Goal: Information Seeking & Learning: Learn about a topic

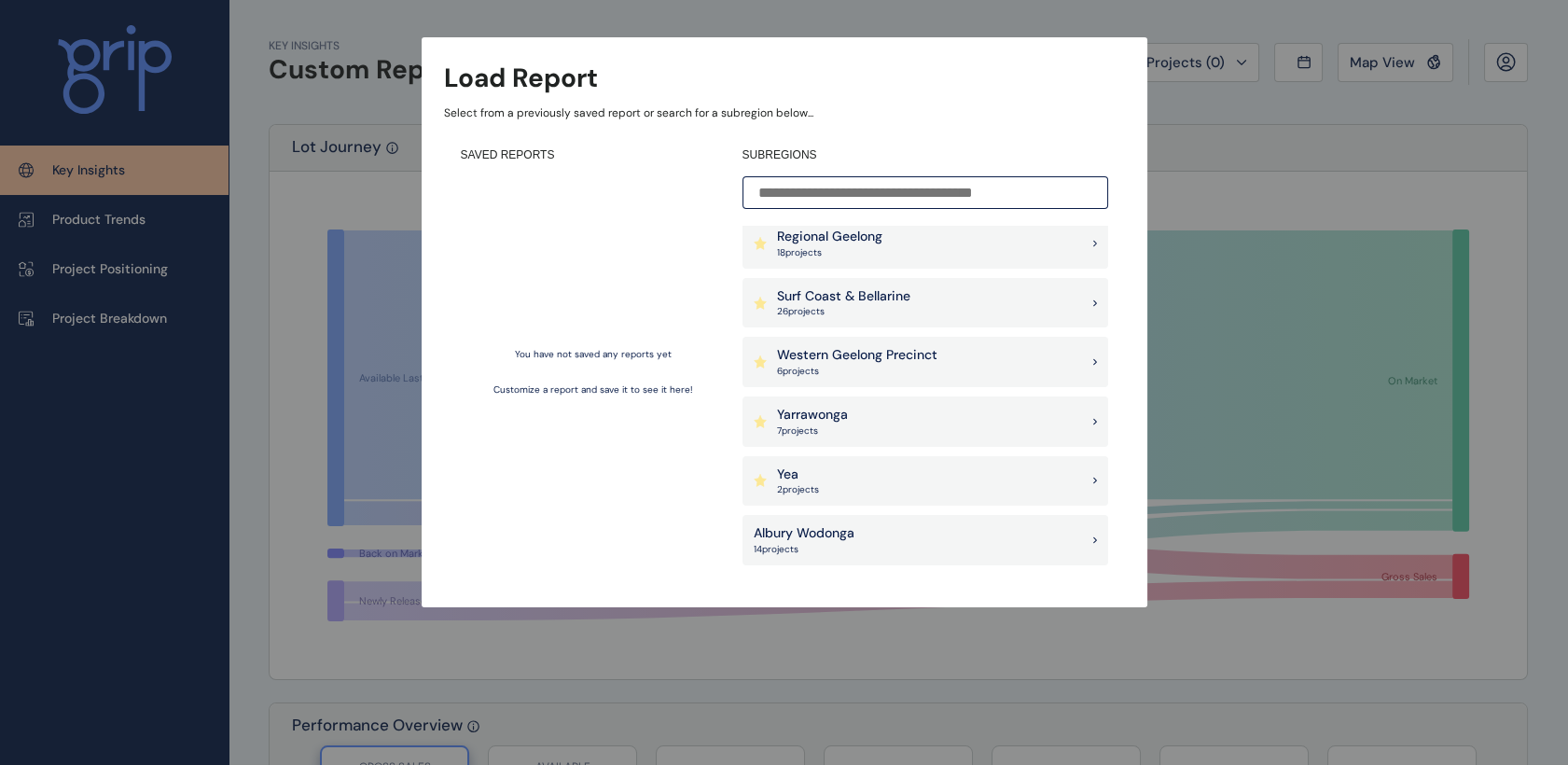
scroll to position [560, 0]
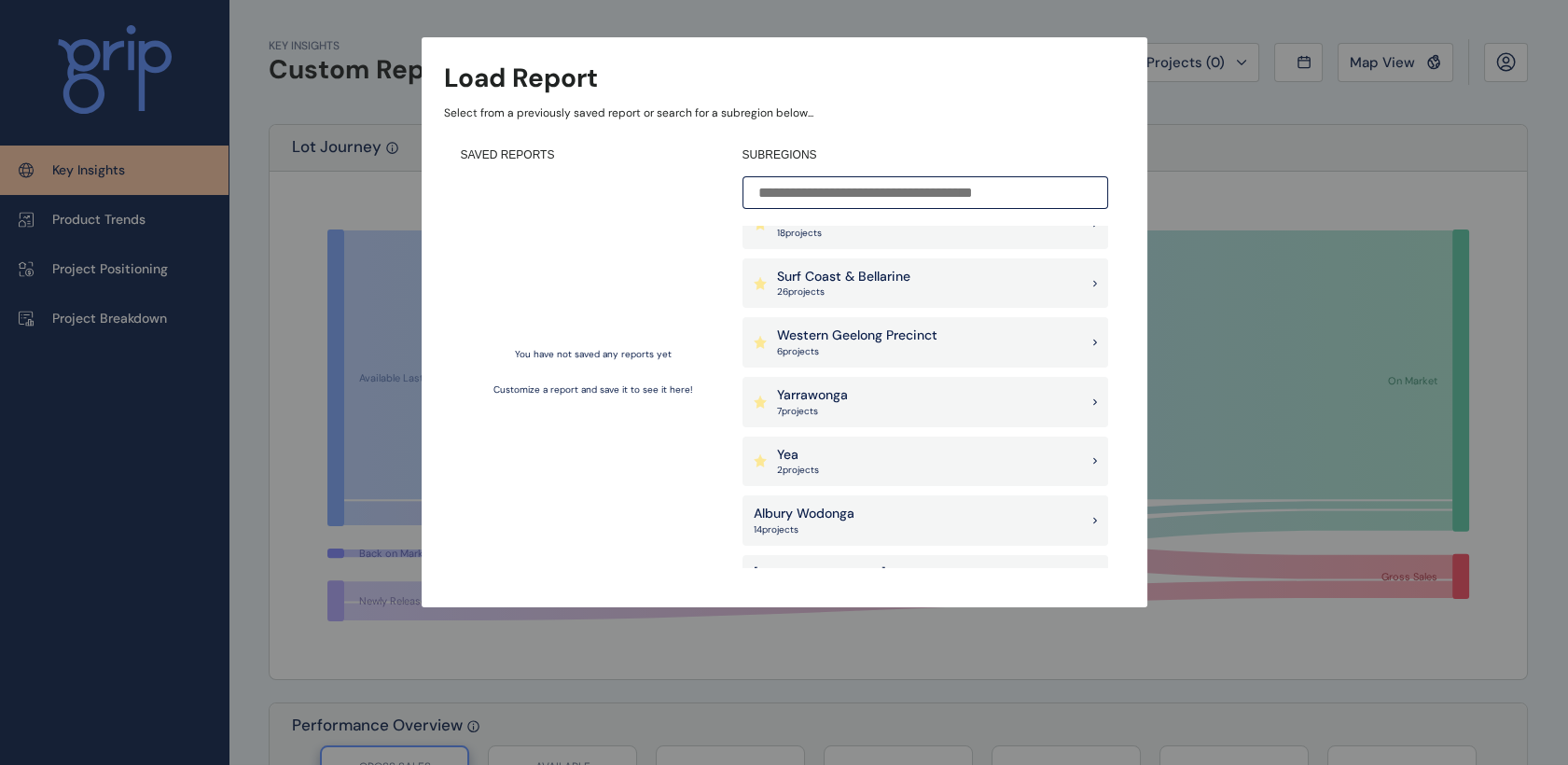
click at [976, 384] on div "Yarrawonga 7 project s" at bounding box center [925, 402] width 366 height 51
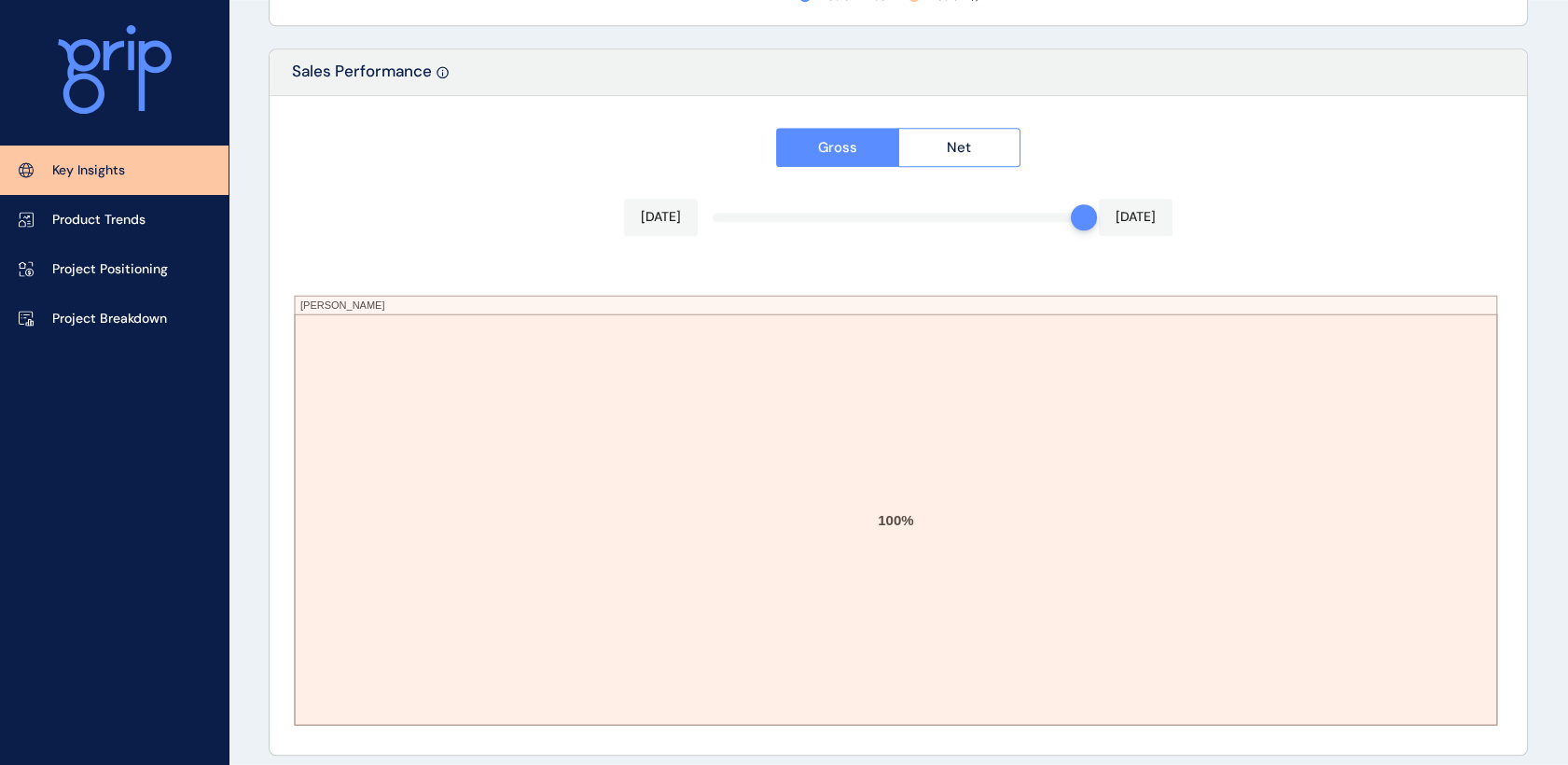
scroll to position [3160, 0]
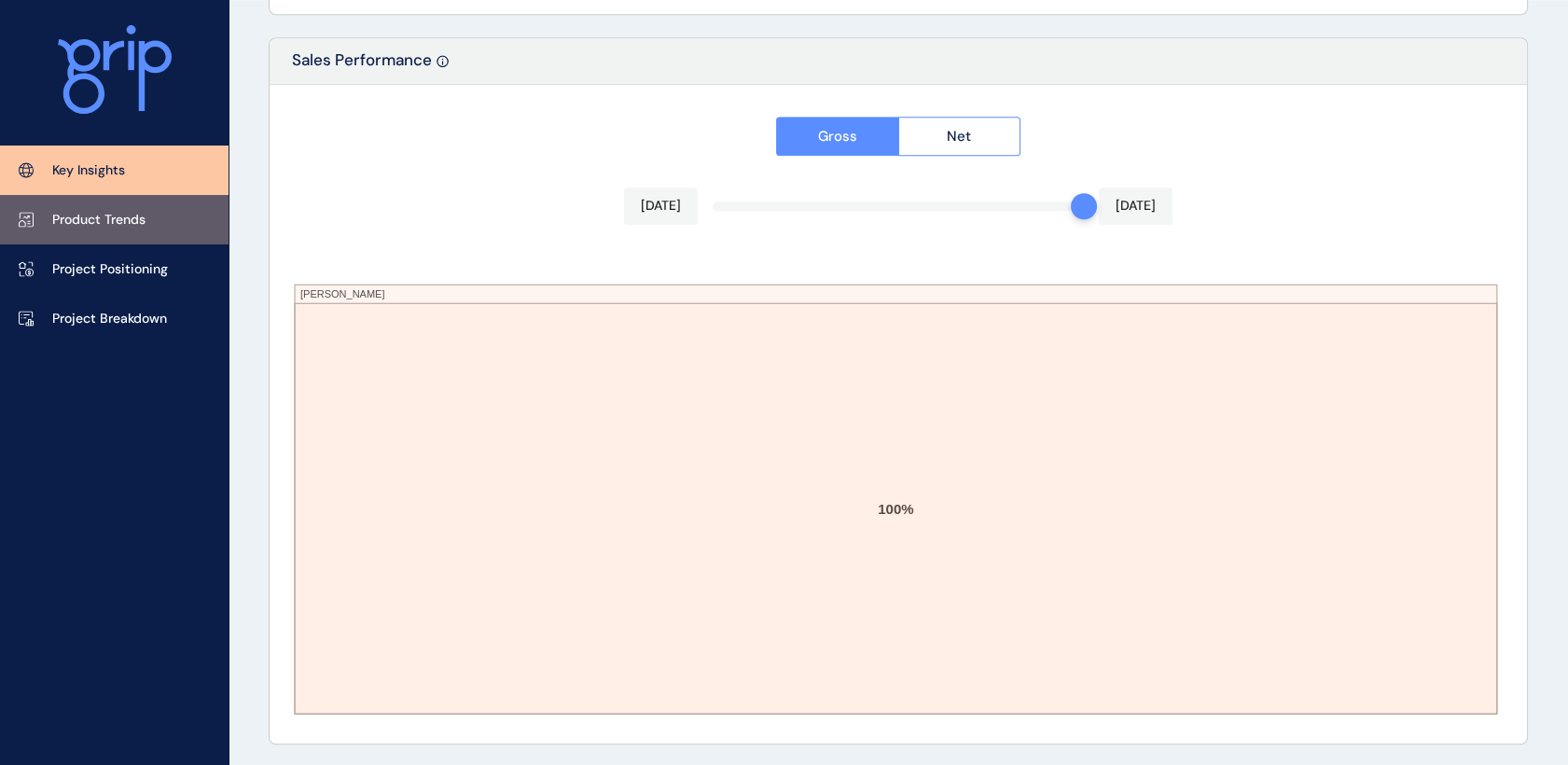
click at [79, 207] on link "Product Trends" at bounding box center [114, 219] width 228 height 50
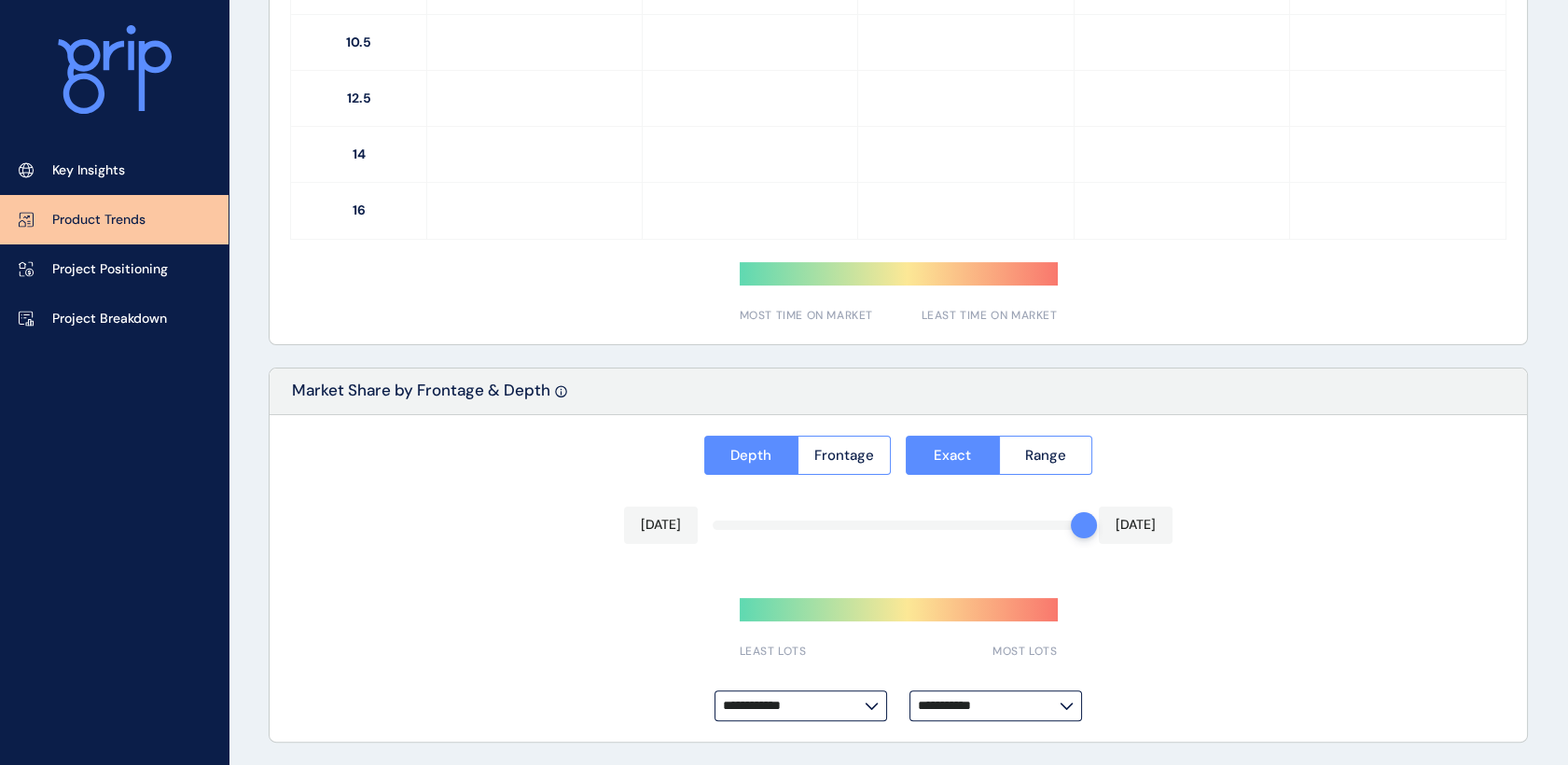
scroll to position [1194, 0]
type input "*********"
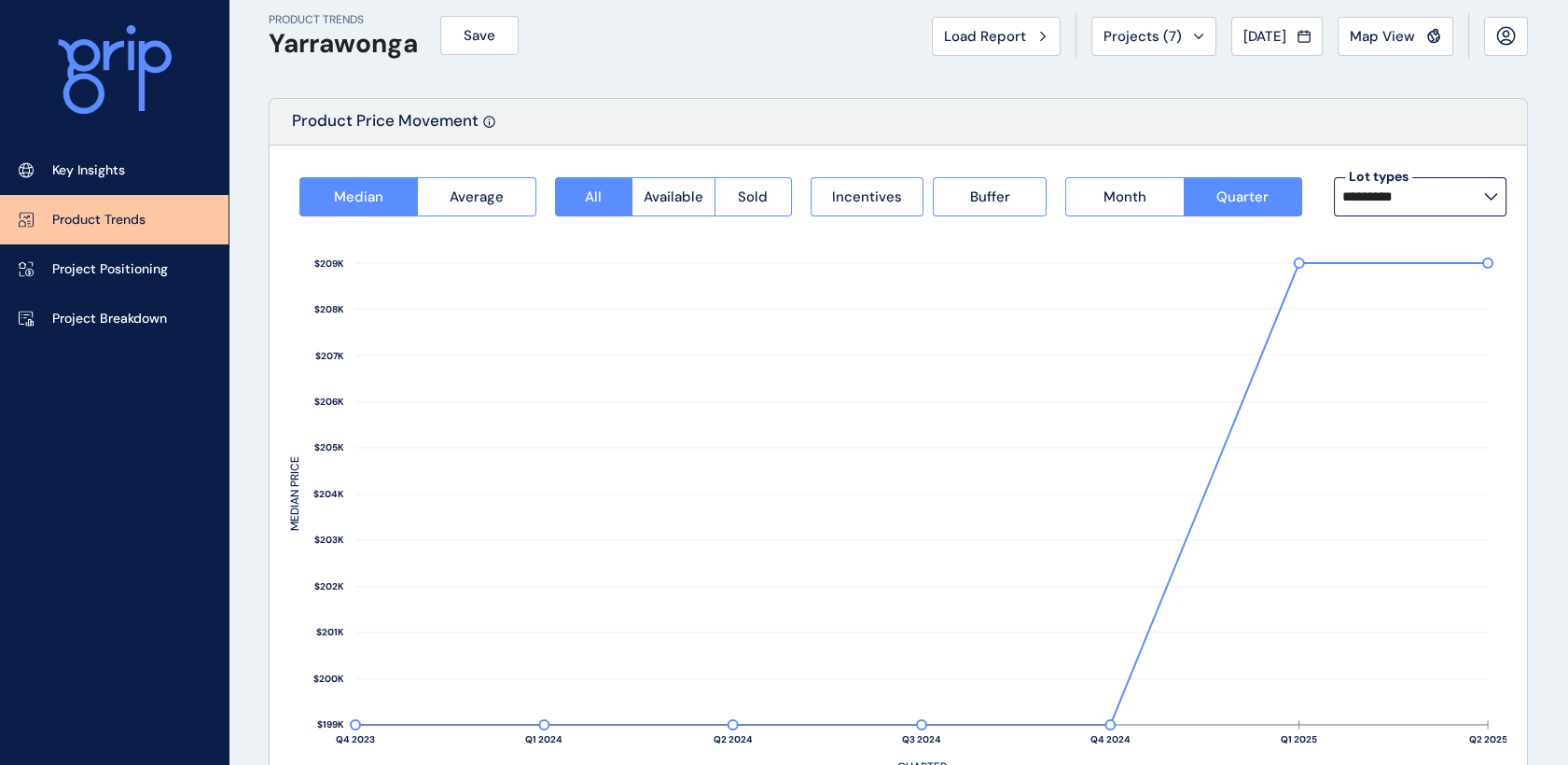
scroll to position [0, 0]
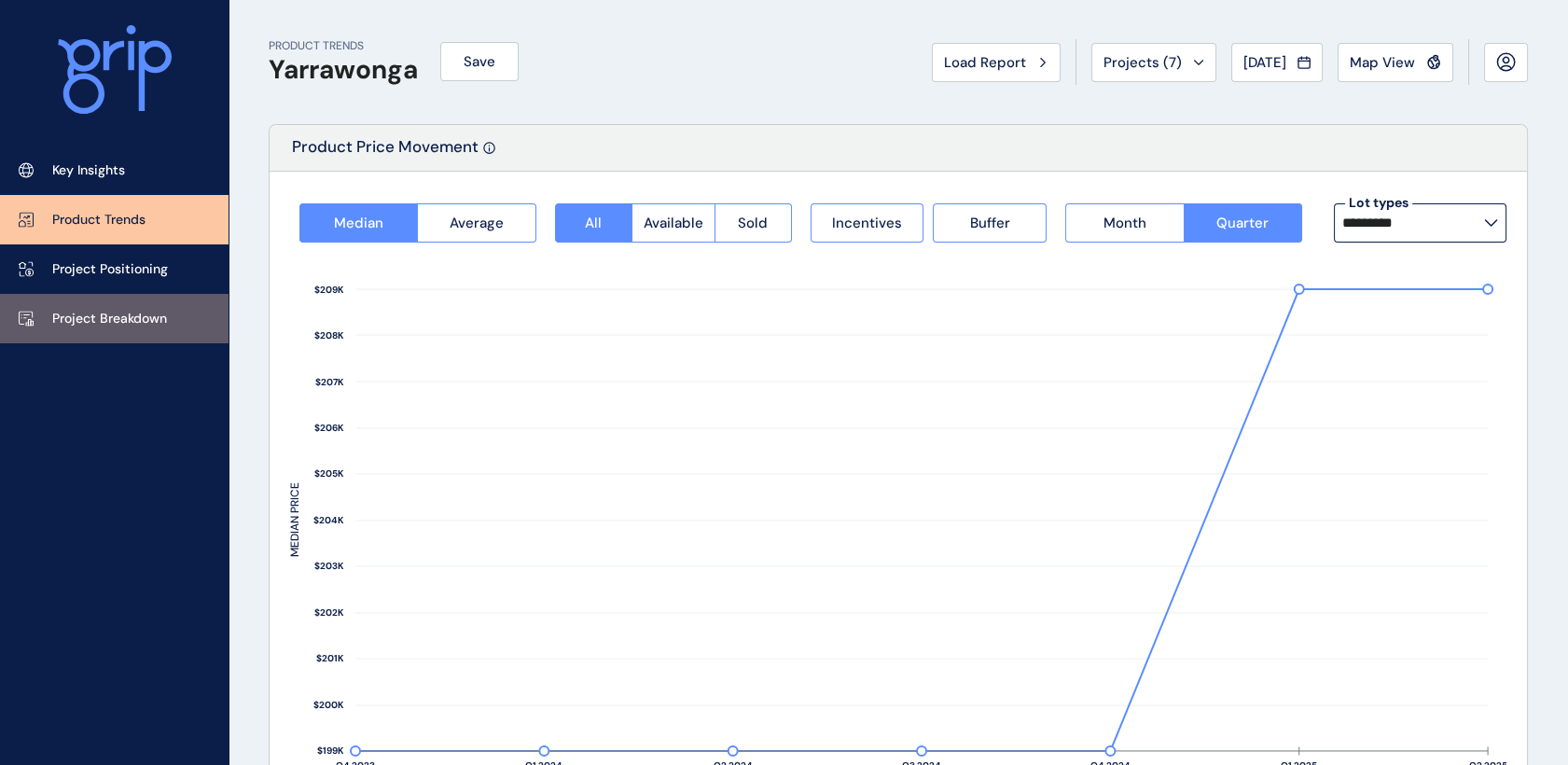
click at [103, 298] on link "Project Breakdown" at bounding box center [114, 318] width 228 height 50
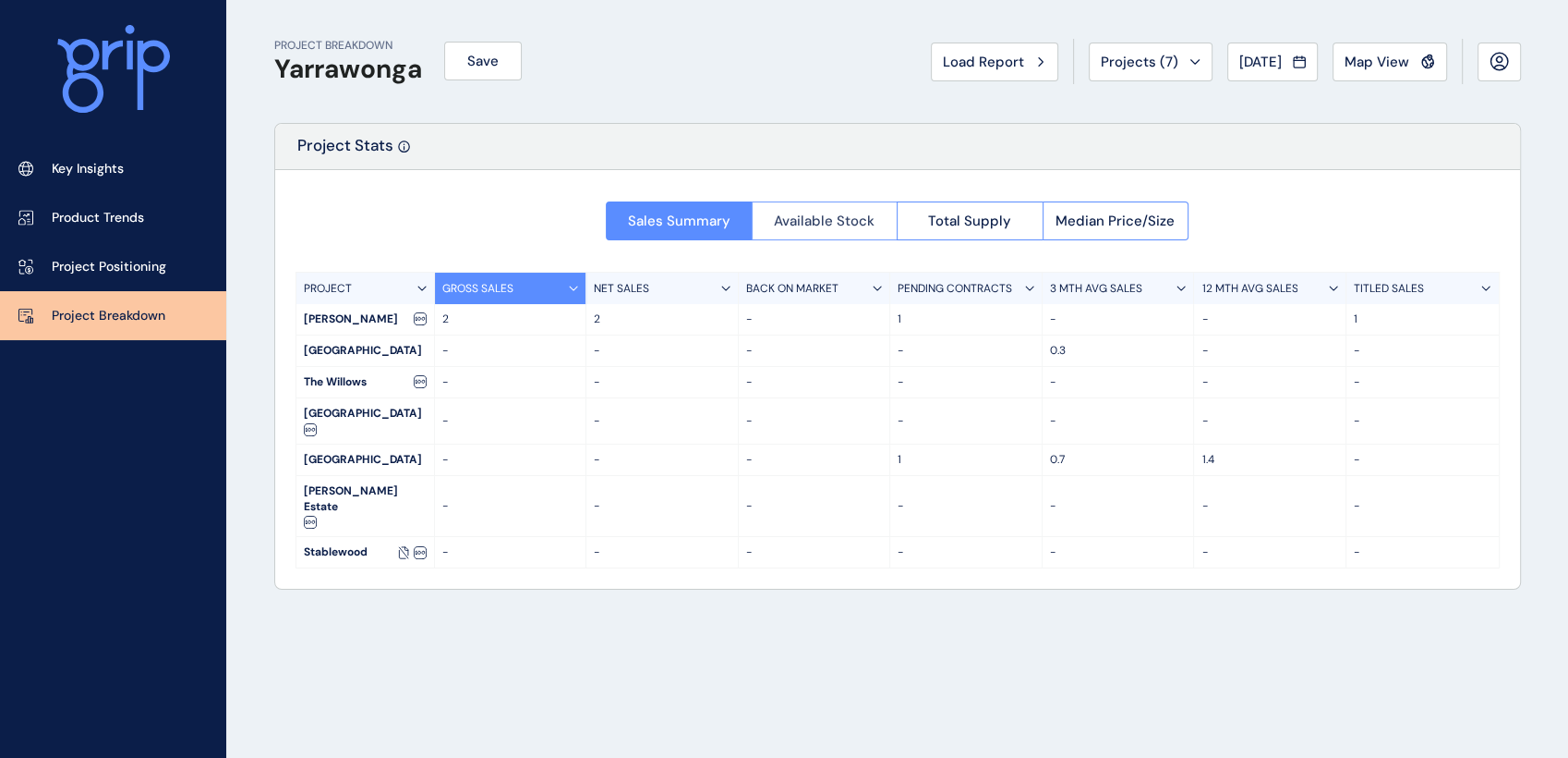
click at [788, 215] on span "Available Stock" at bounding box center [824, 221] width 101 height 19
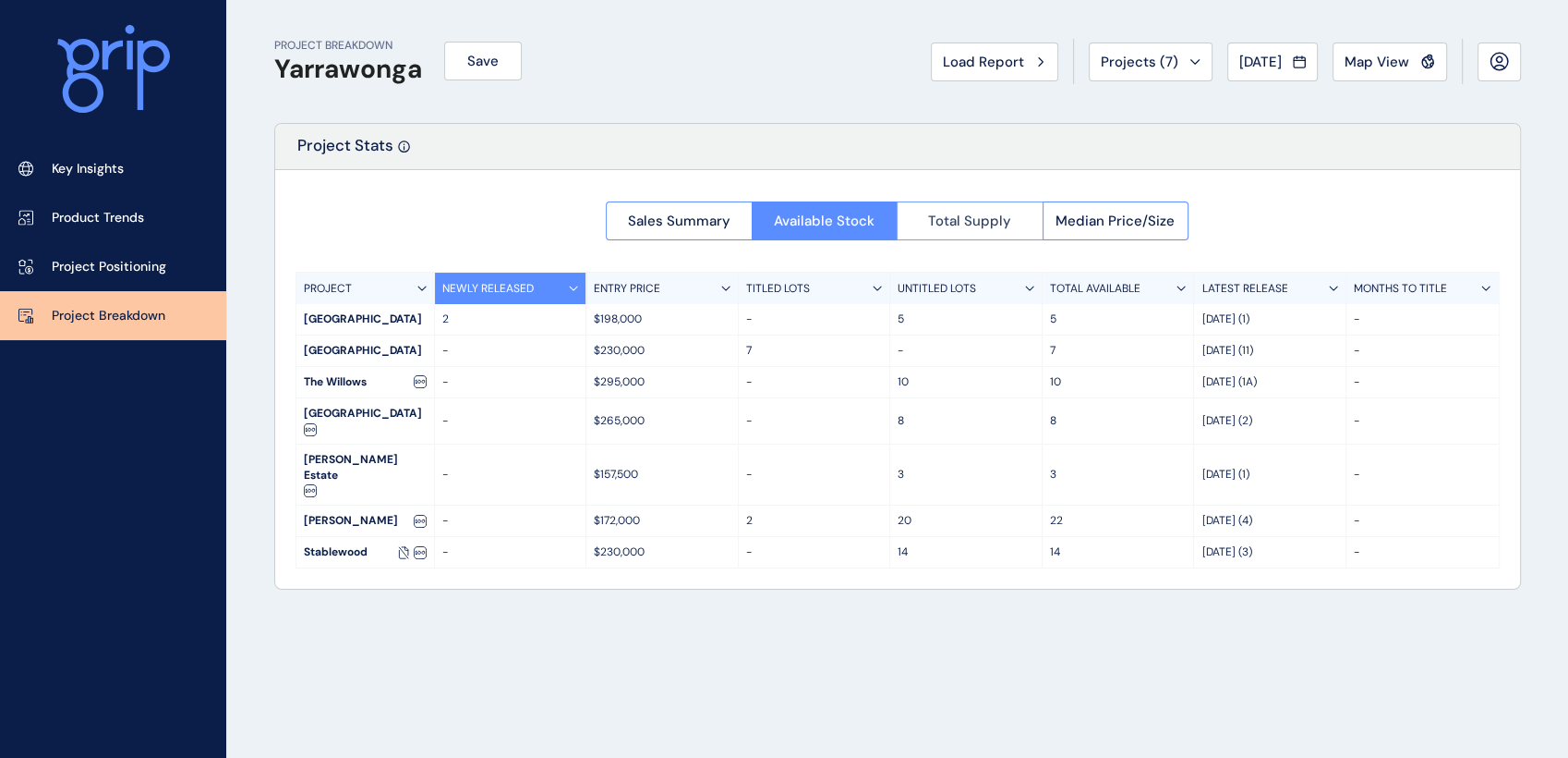
click at [965, 227] on span "Total Supply" at bounding box center [970, 221] width 83 height 19
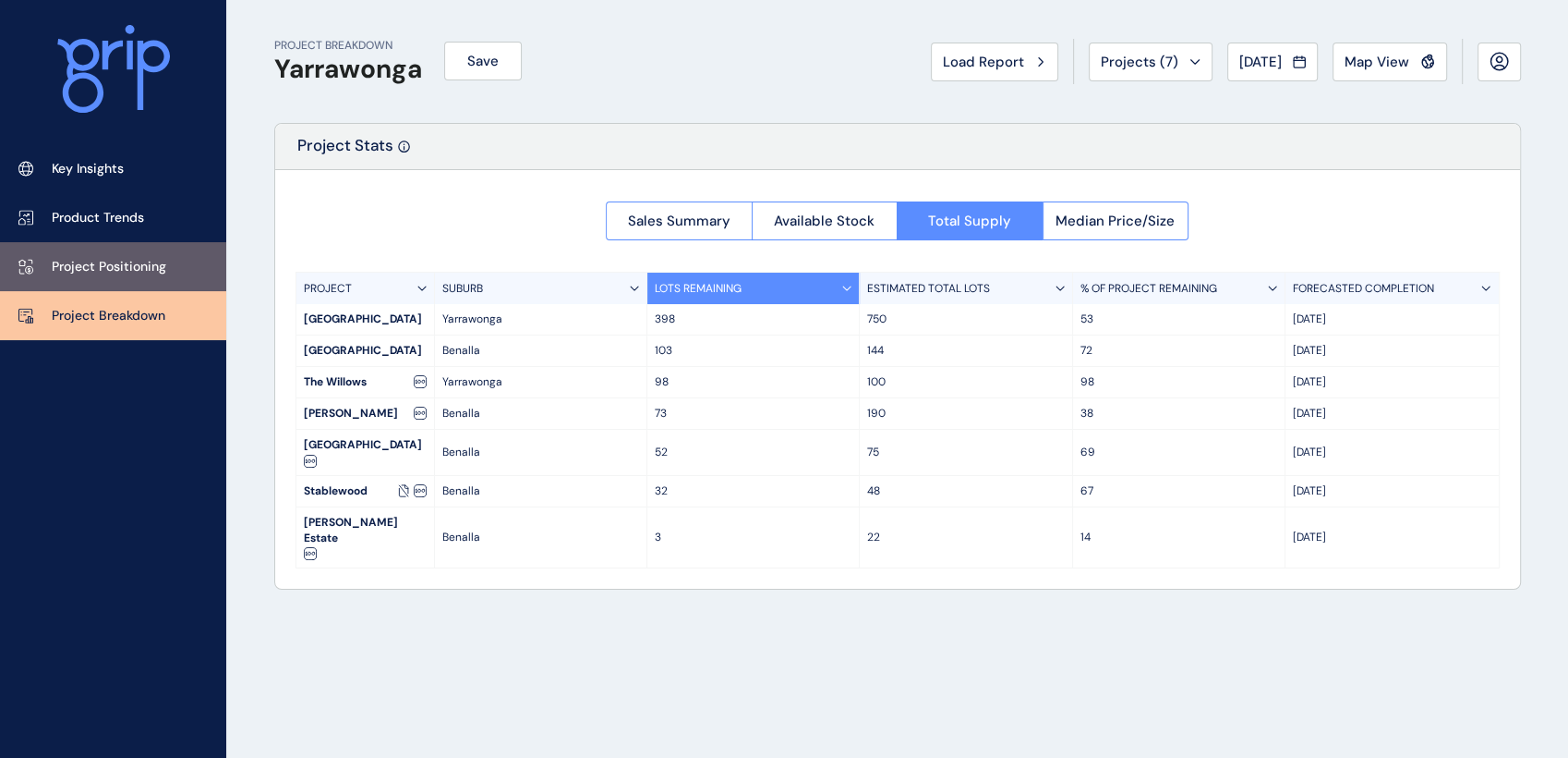
click at [45, 265] on link "Project Positioning" at bounding box center [113, 266] width 226 height 49
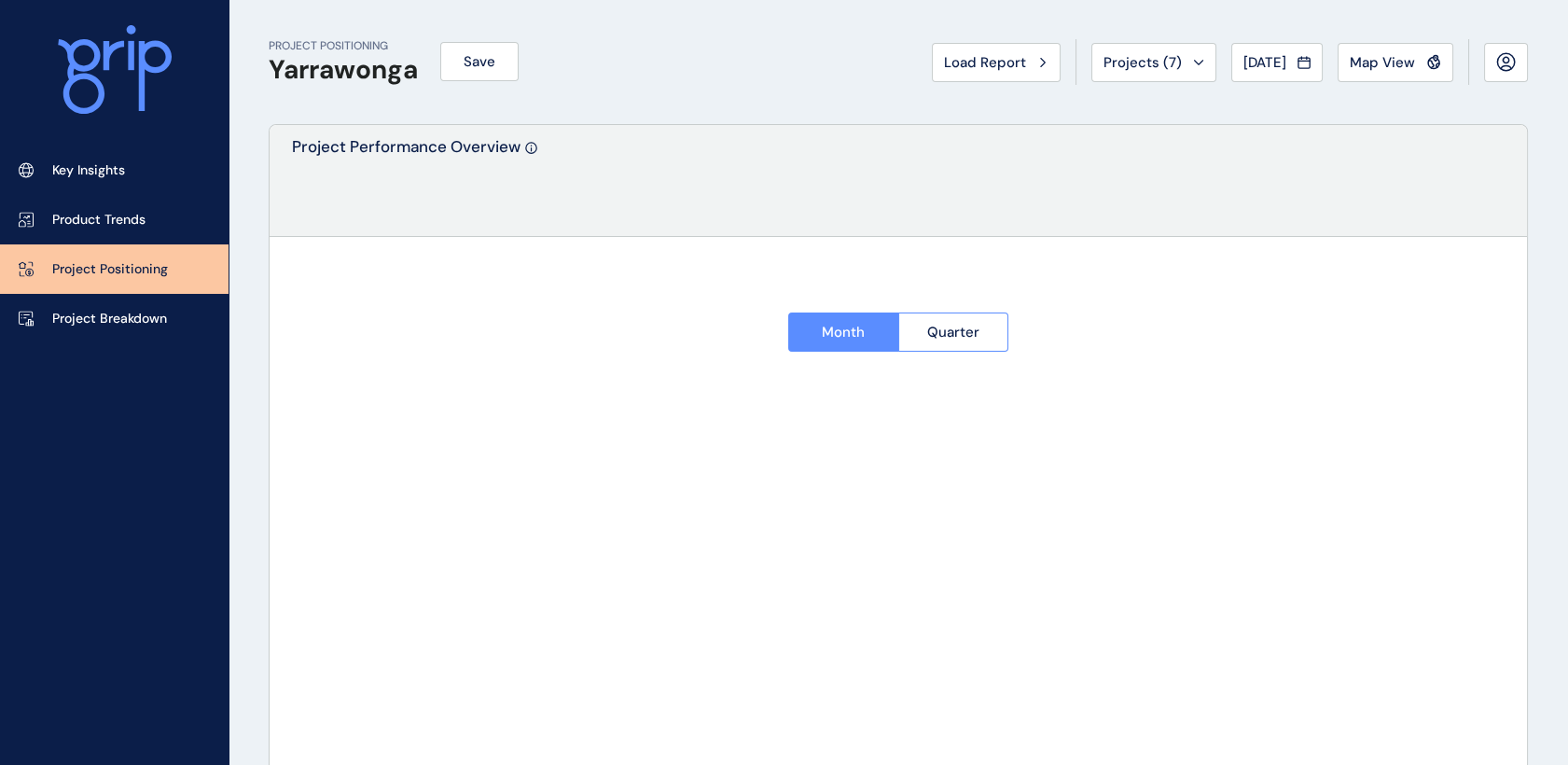
type input "**********"
